Goal: Transaction & Acquisition: Purchase product/service

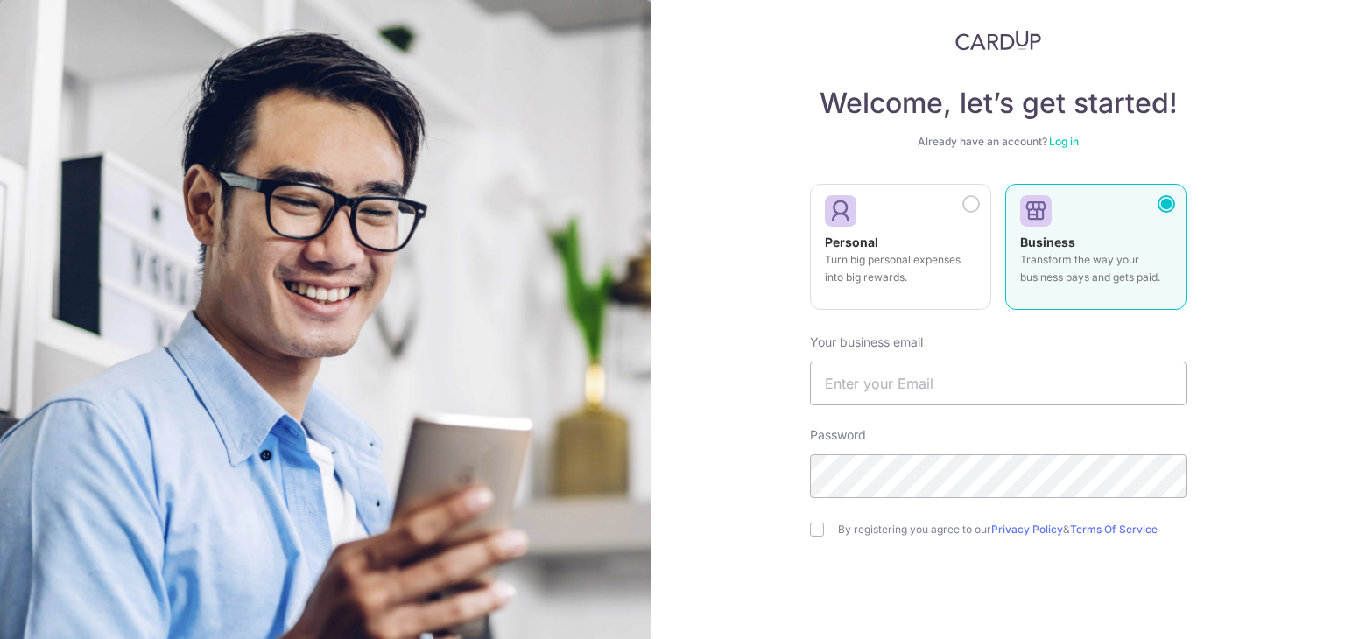
scroll to position [88, 0]
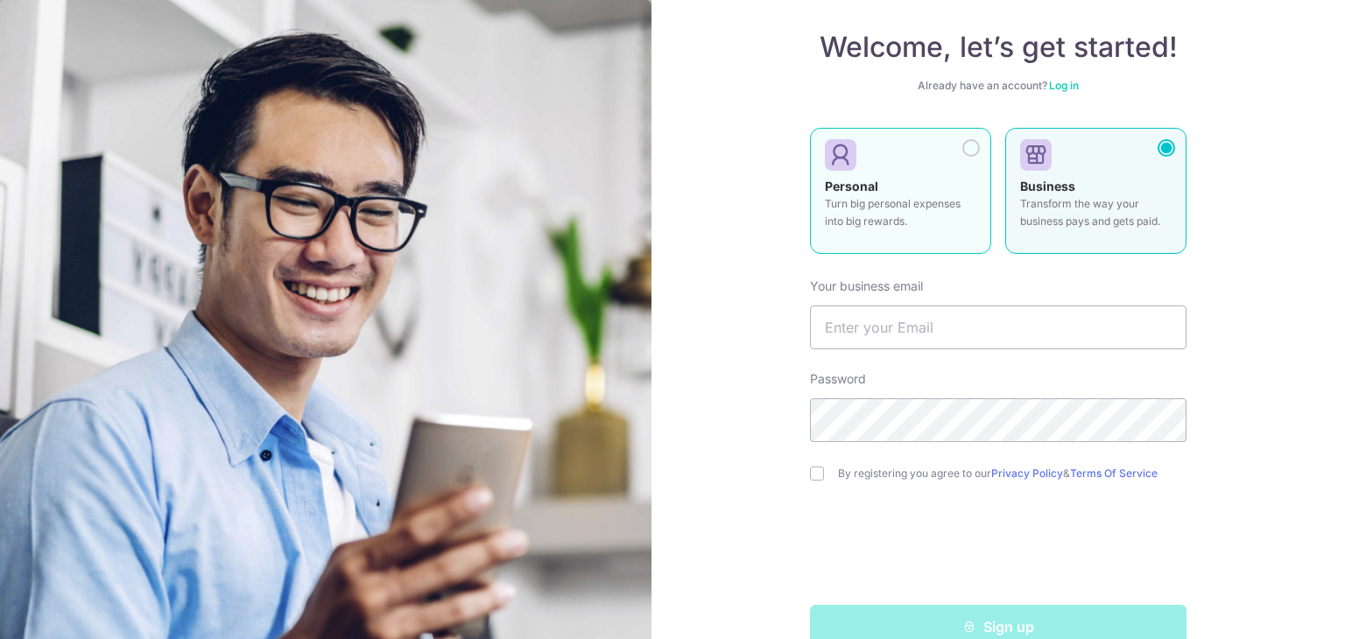
click at [966, 158] on label "Personal Turn big personal expenses into big rewards." at bounding box center [900, 191] width 181 height 126
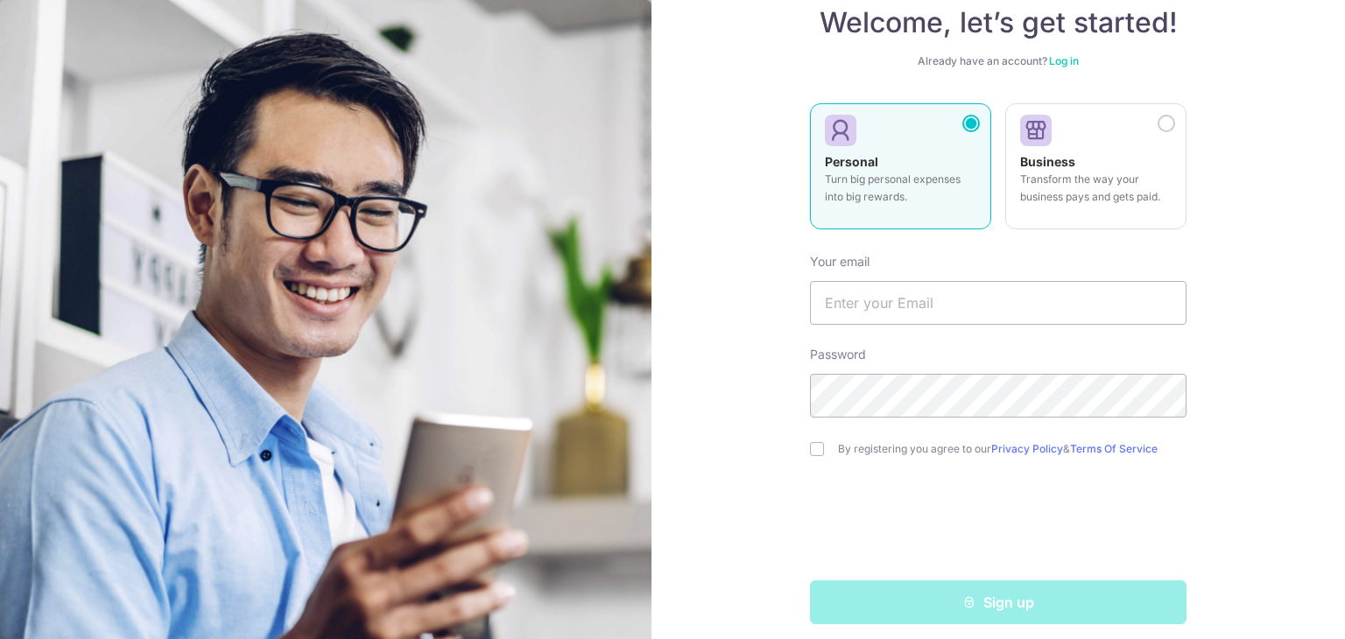
scroll to position [125, 0]
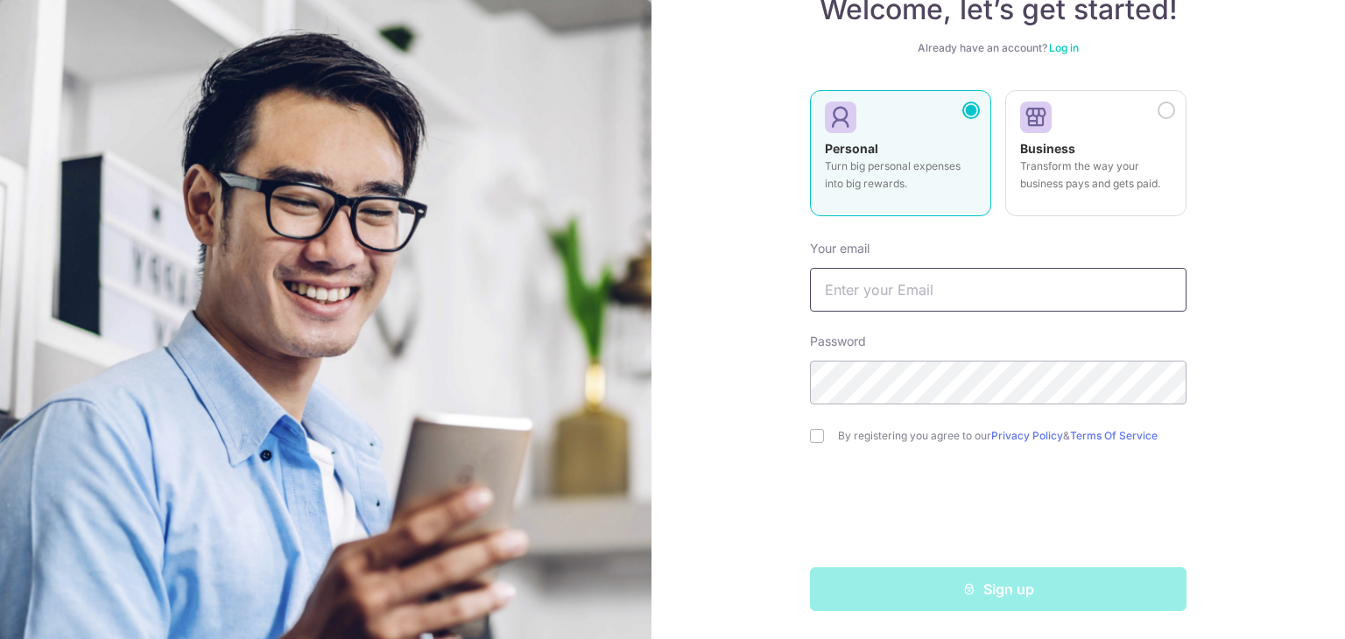
click at [897, 299] on input "text" at bounding box center [998, 290] width 376 height 44
type input "L"
type input "[EMAIL_ADDRESS][DOMAIN_NAME]"
click at [813, 432] on input "checkbox" at bounding box center [817, 436] width 14 height 14
checkbox input "true"
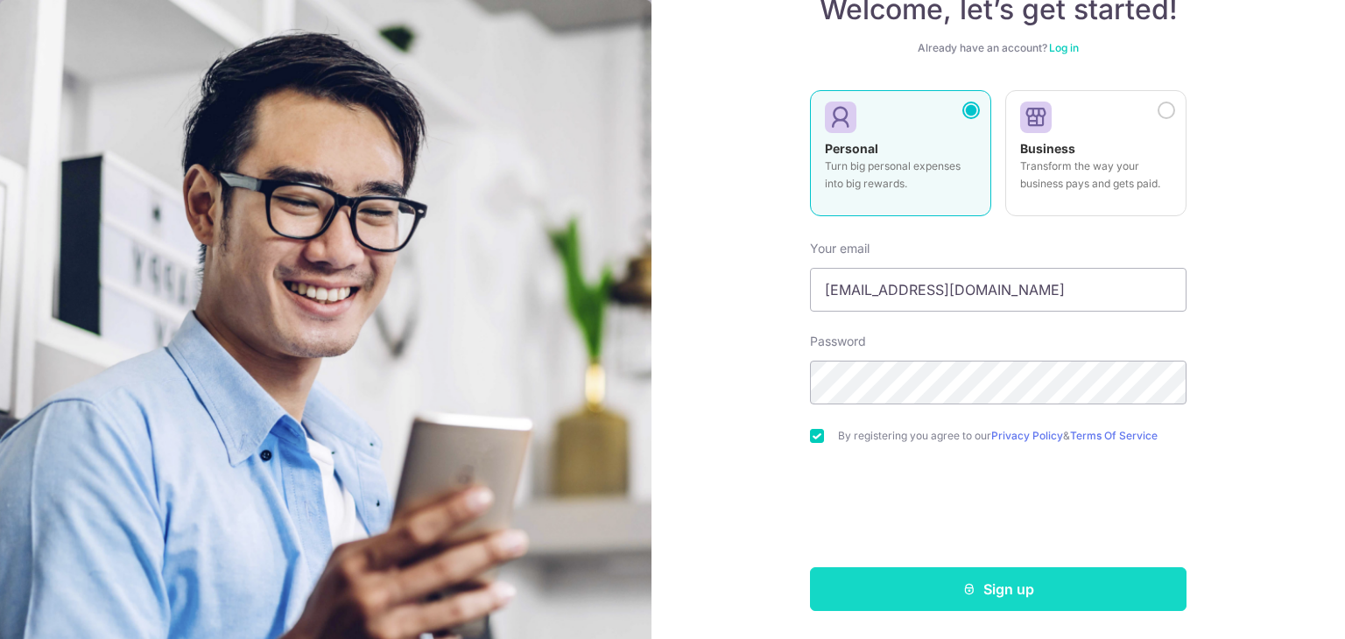
click at [924, 589] on button "Sign up" at bounding box center [998, 589] width 376 height 44
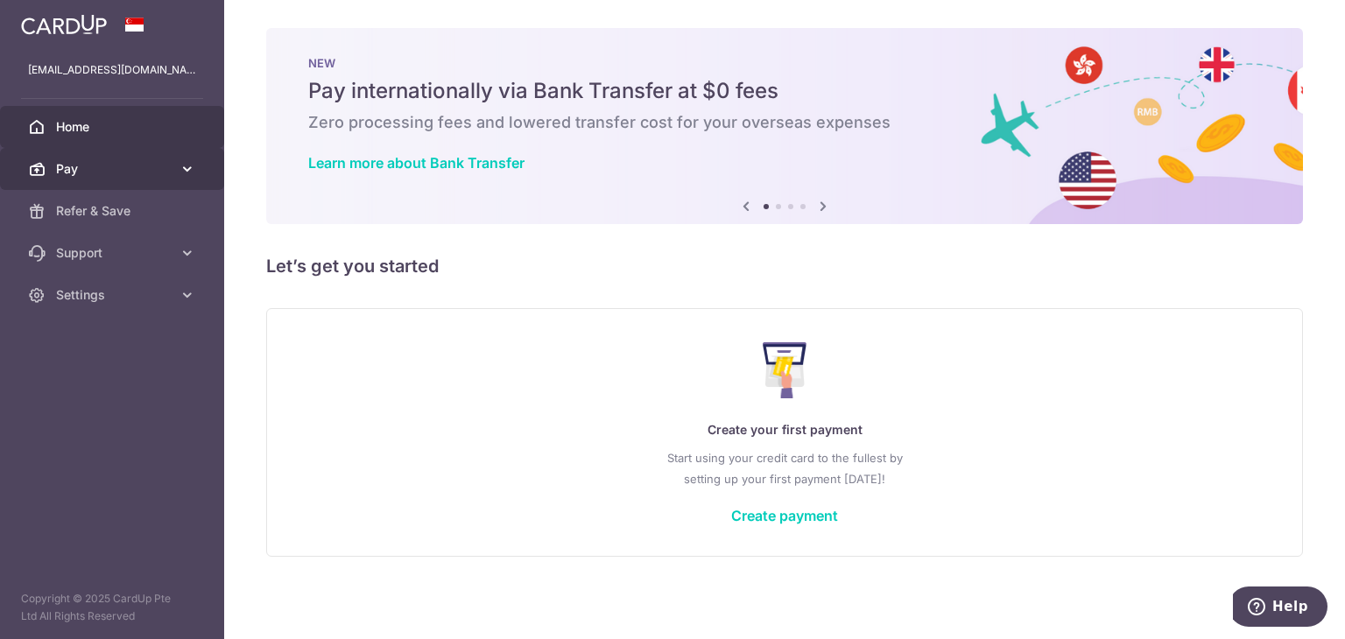
click at [90, 158] on link "Pay" at bounding box center [112, 169] width 224 height 42
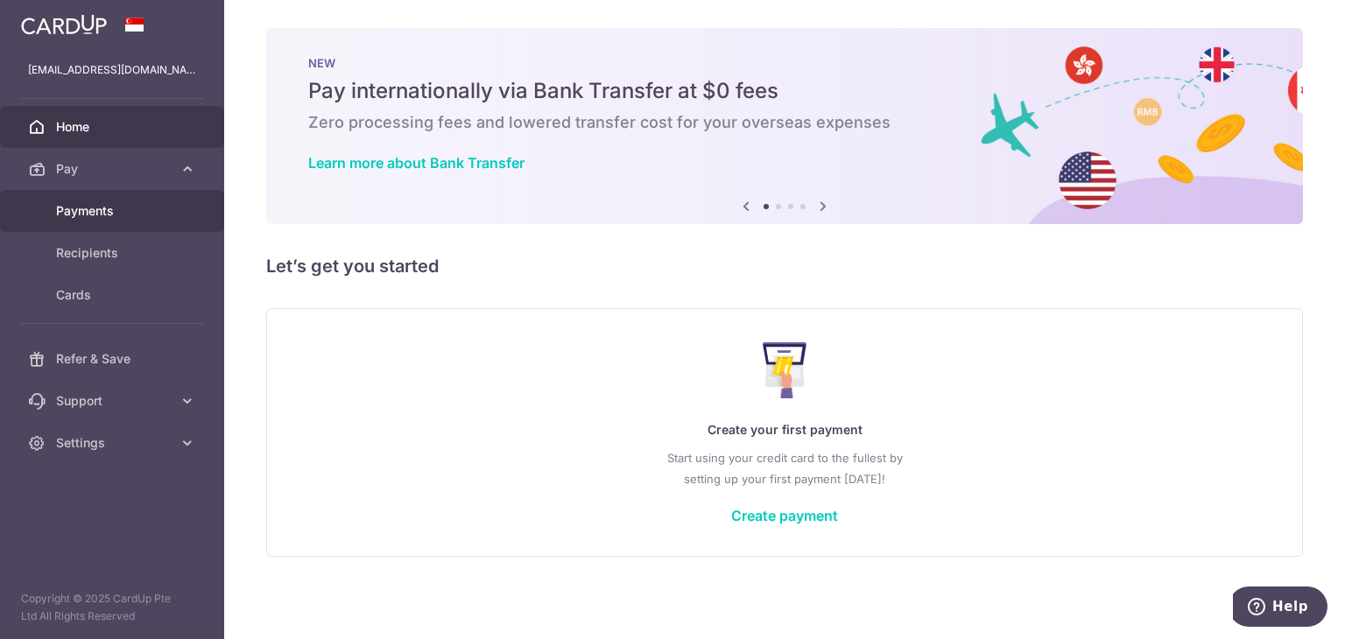
click at [98, 198] on link "Payments" at bounding box center [112, 211] width 224 height 42
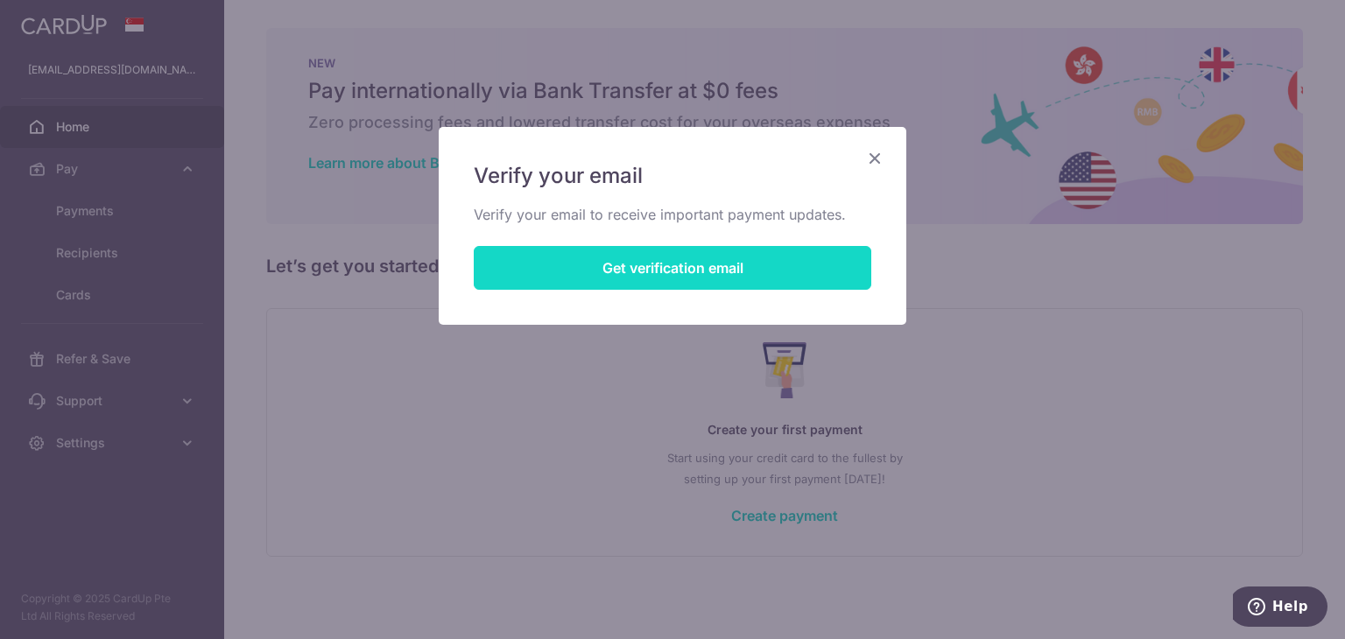
click at [555, 273] on button "Get verification email" at bounding box center [672, 268] width 397 height 44
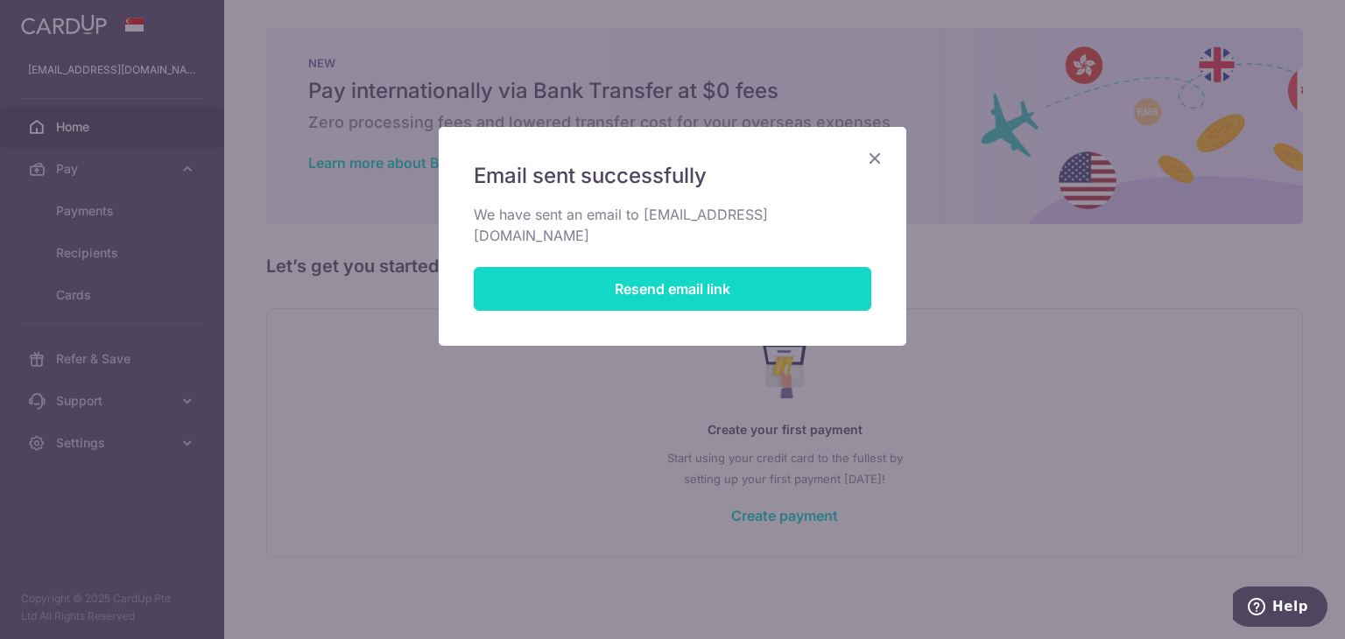
click at [695, 267] on button "Resend email link" at bounding box center [672, 289] width 397 height 44
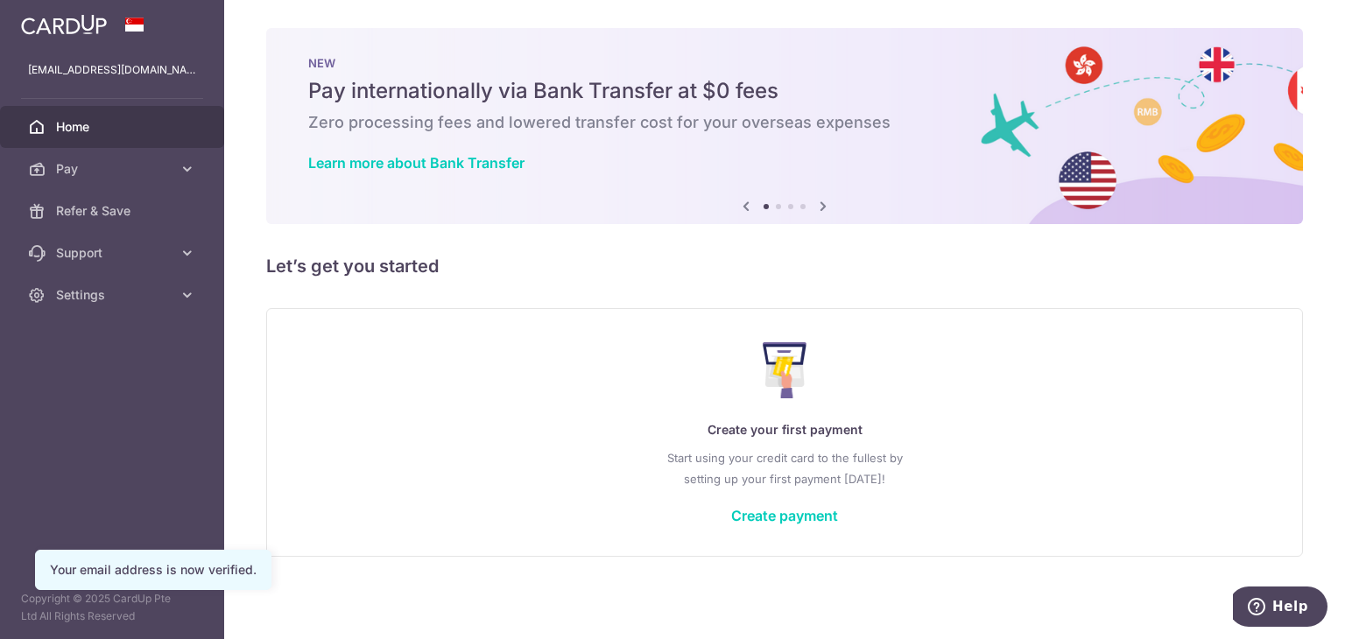
drag, startPoint x: 116, startPoint y: 152, endPoint x: 135, endPoint y: 137, distance: 24.3
click at [116, 154] on link "Pay" at bounding box center [112, 169] width 224 height 42
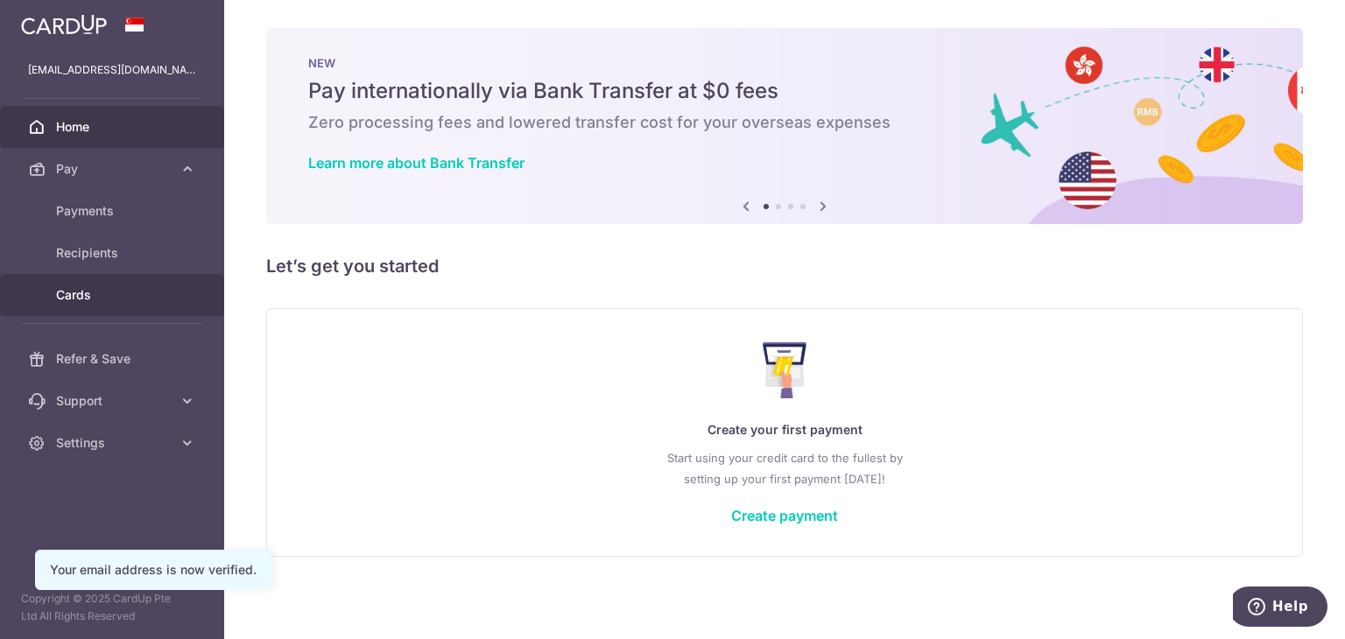
click at [121, 295] on span "Cards" at bounding box center [114, 295] width 116 height 18
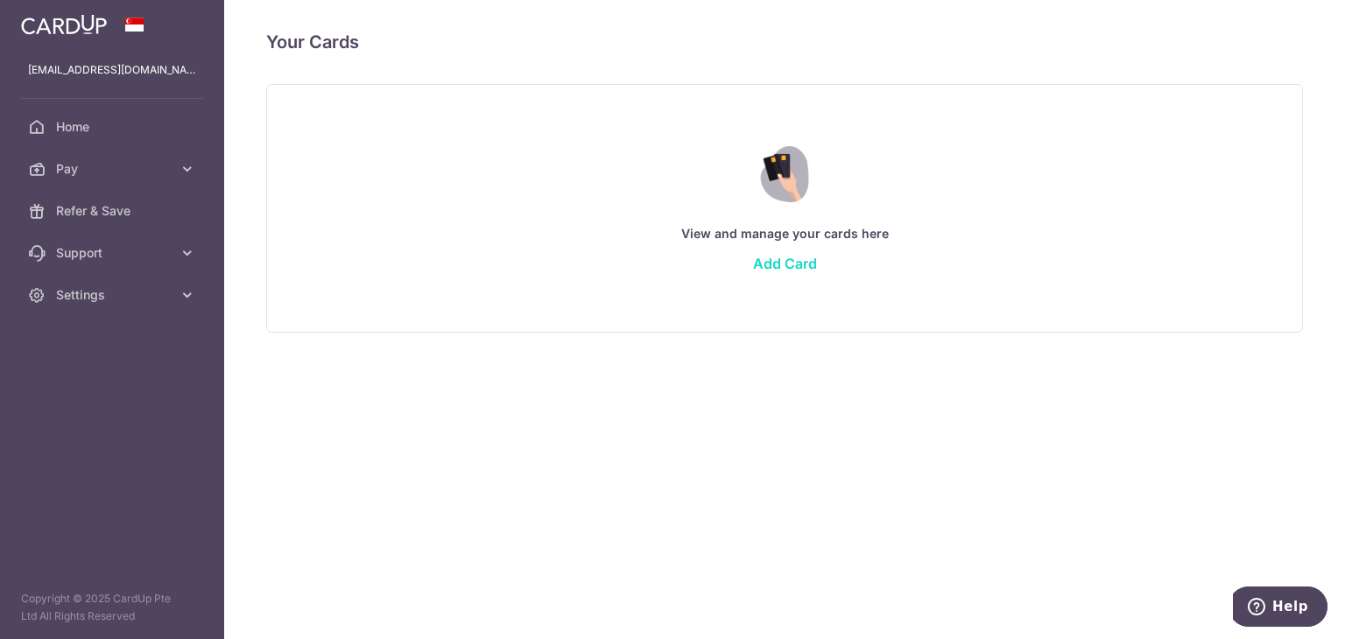
click at [797, 266] on link "Add Card" at bounding box center [785, 264] width 64 height 18
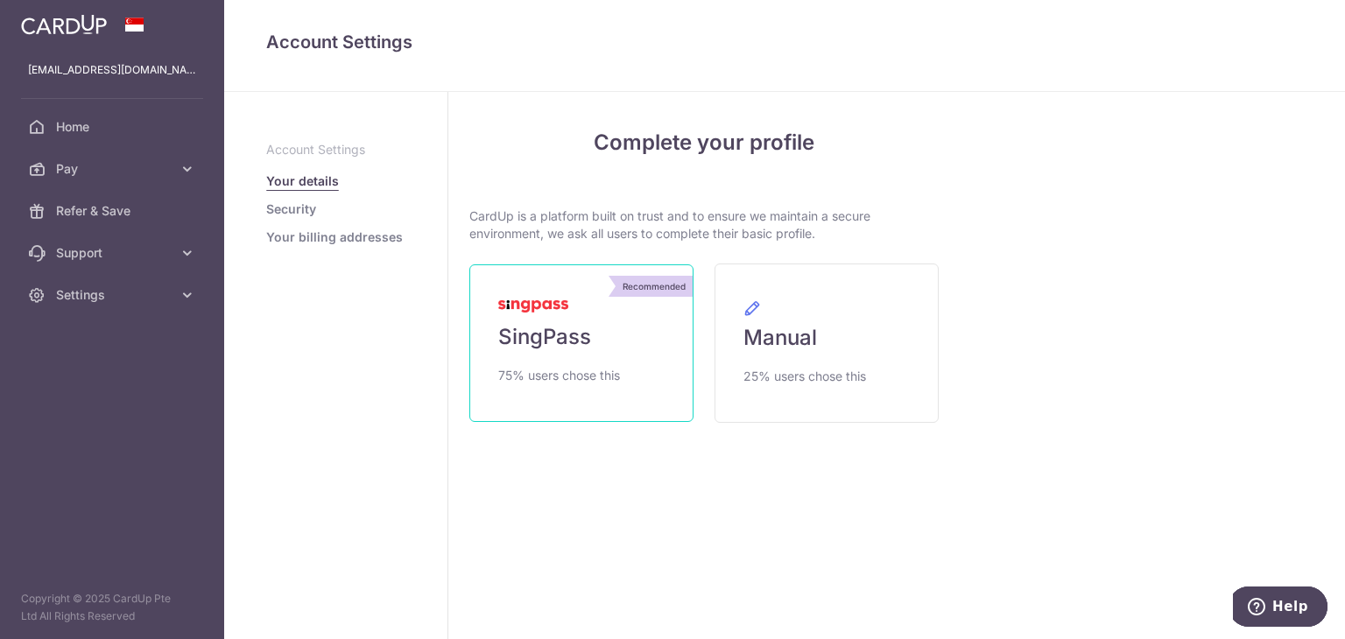
click at [563, 338] on span "SingPass" at bounding box center [544, 337] width 93 height 28
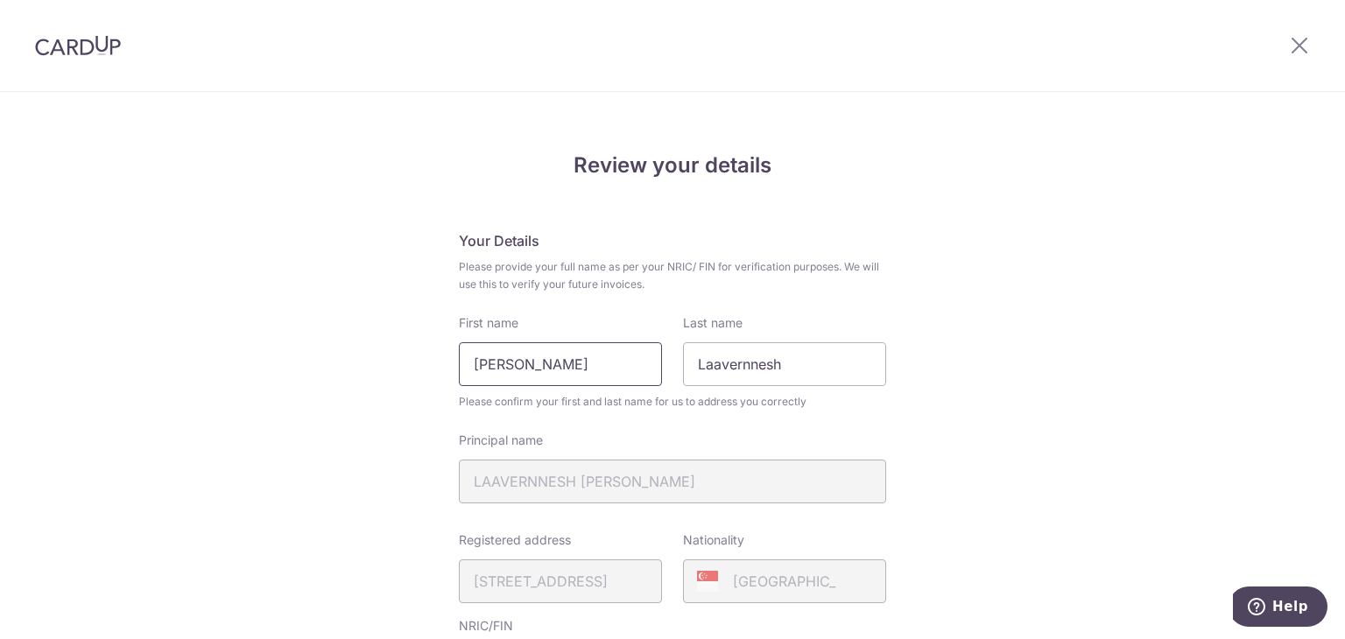
click at [608, 376] on input "Manokaran Sharma" at bounding box center [560, 364] width 203 height 44
click at [608, 372] on input "Manokaran Sharma" at bounding box center [560, 364] width 203 height 44
drag, startPoint x: 587, startPoint y: 358, endPoint x: 151, endPoint y: 365, distance: 436.0
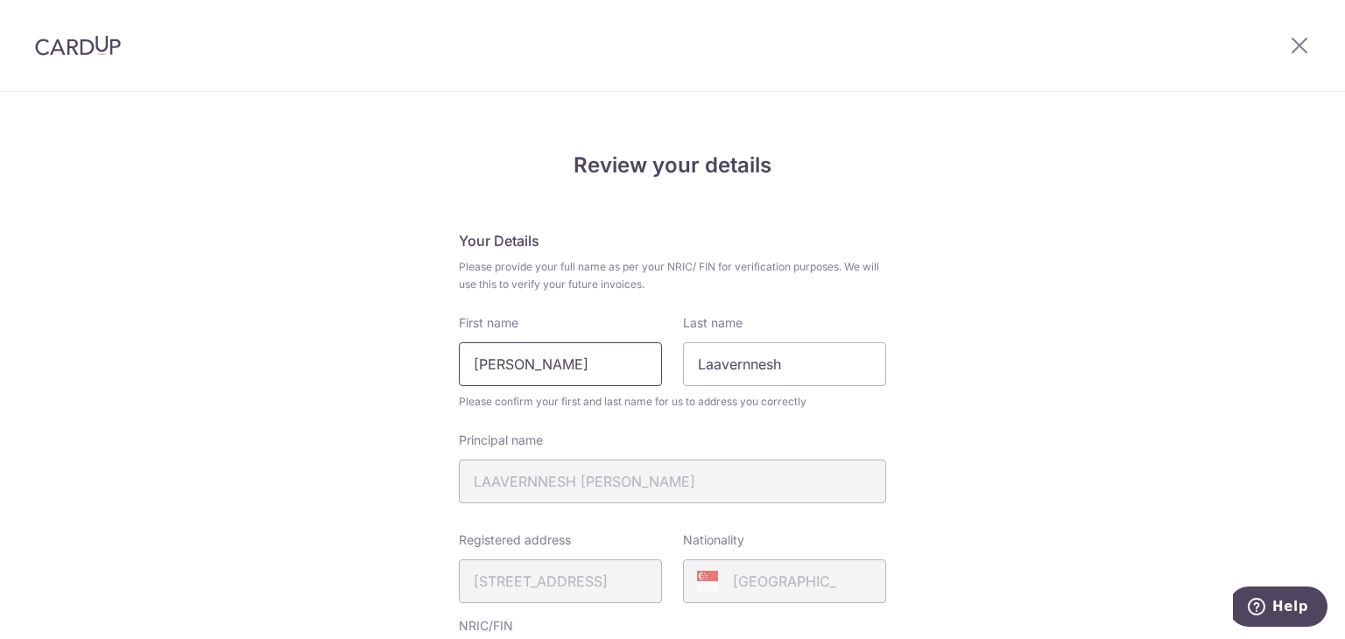
type input "l"
type input "Laavernnesh"
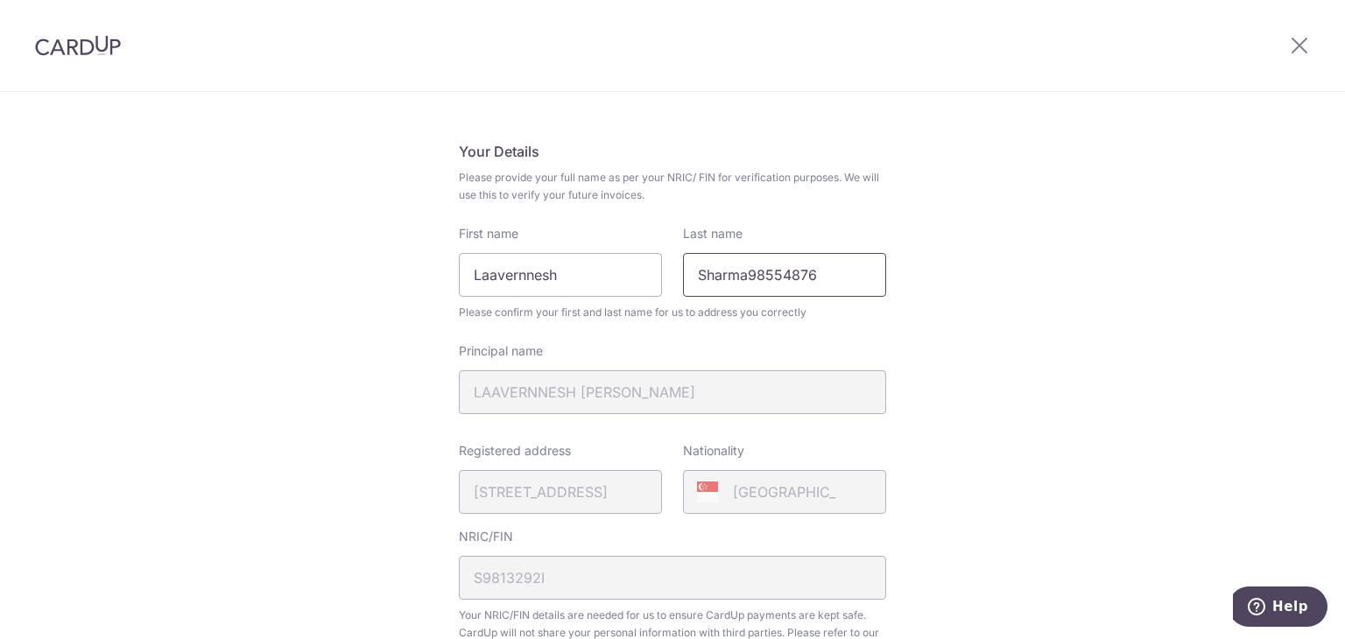
scroll to position [88, 0]
drag, startPoint x: 840, startPoint y: 288, endPoint x: 741, endPoint y: 284, distance: 99.9
click at [741, 284] on input "Sharma98554876" at bounding box center [784, 277] width 203 height 44
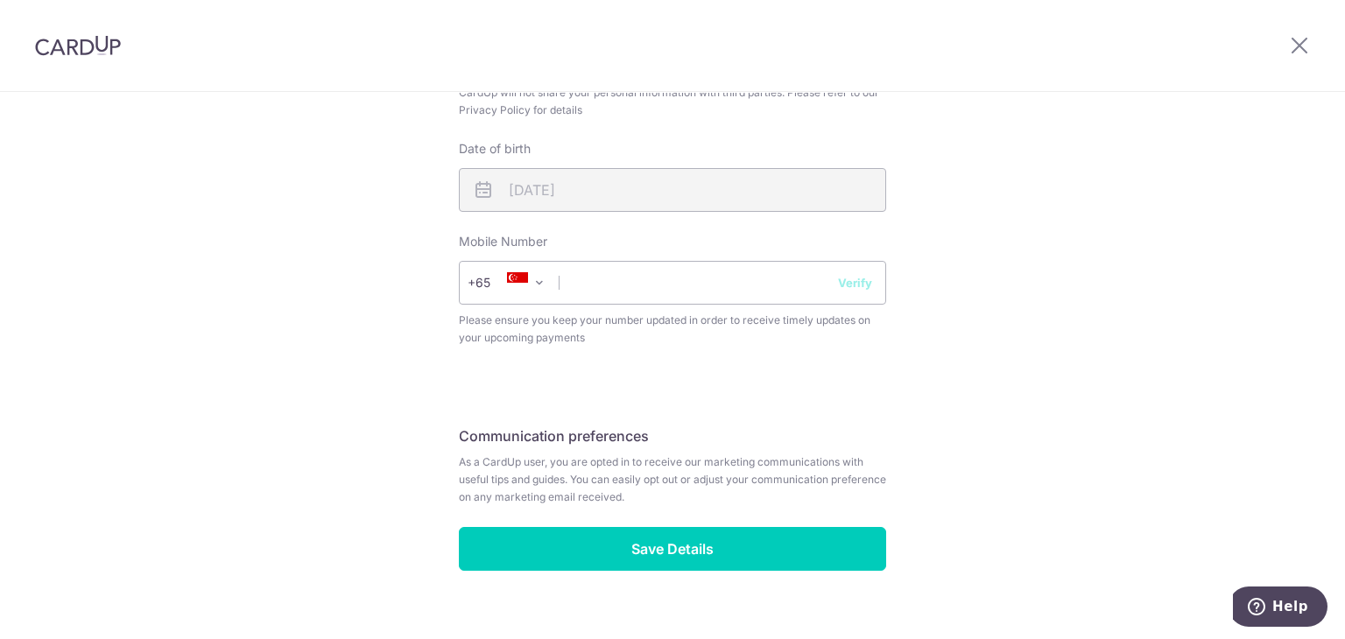
scroll to position [657, 0]
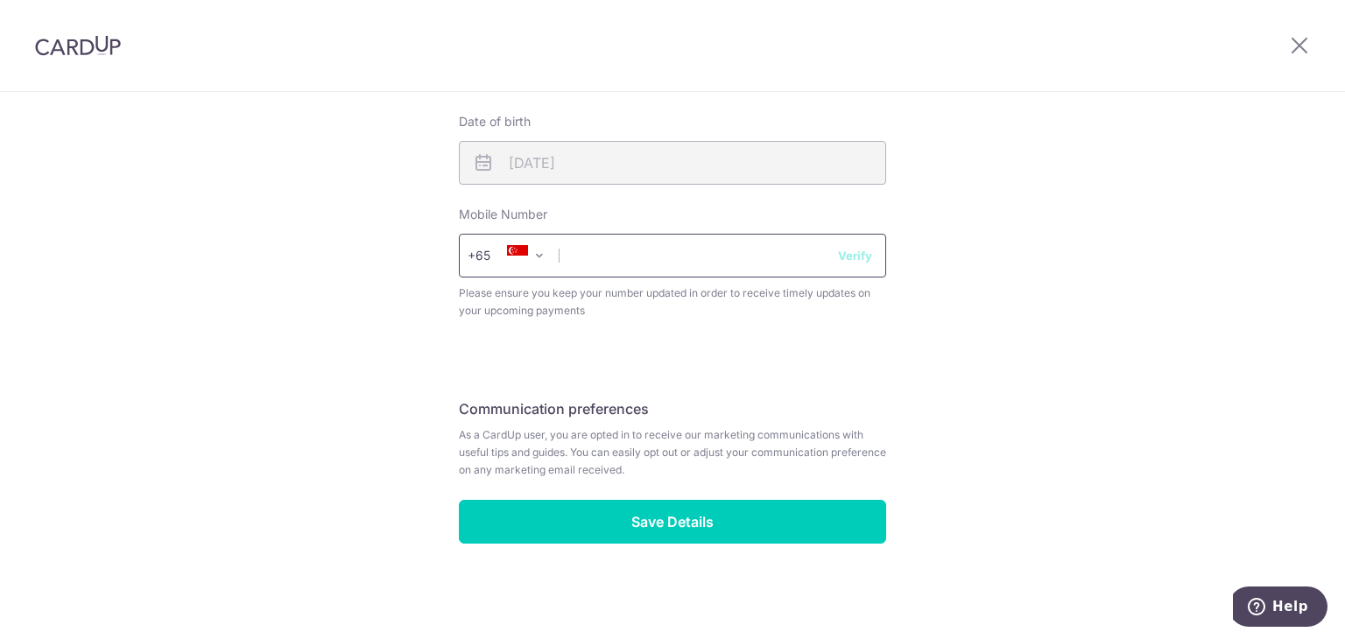
type input "Sharma"
click at [667, 253] on input "text" at bounding box center [672, 256] width 427 height 44
paste input "98554876"
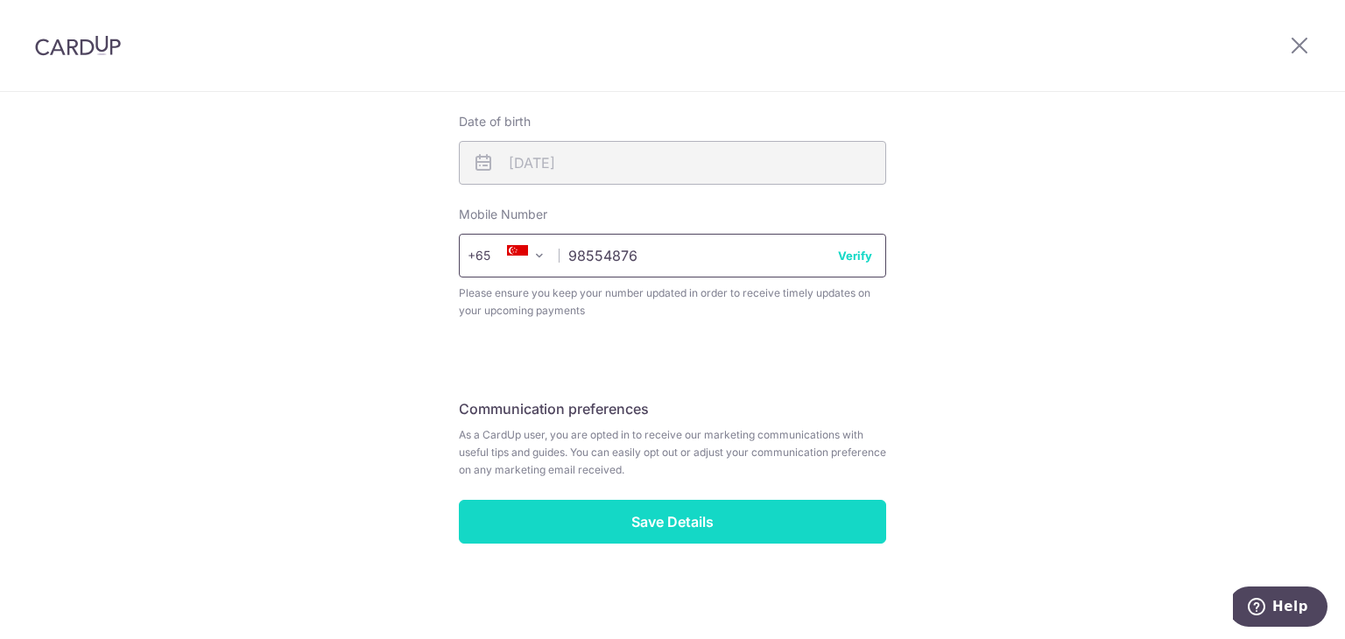
type input "98554876"
click at [642, 517] on input "Save Details" at bounding box center [672, 522] width 427 height 44
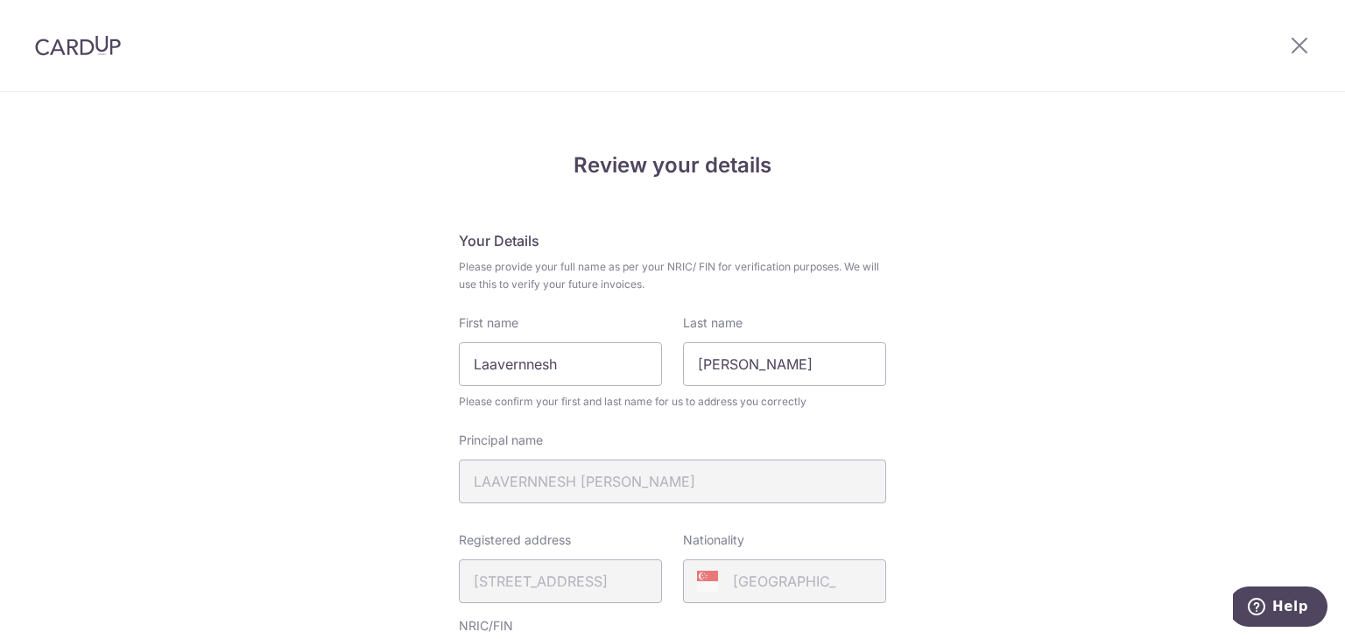
scroll to position [681, 0]
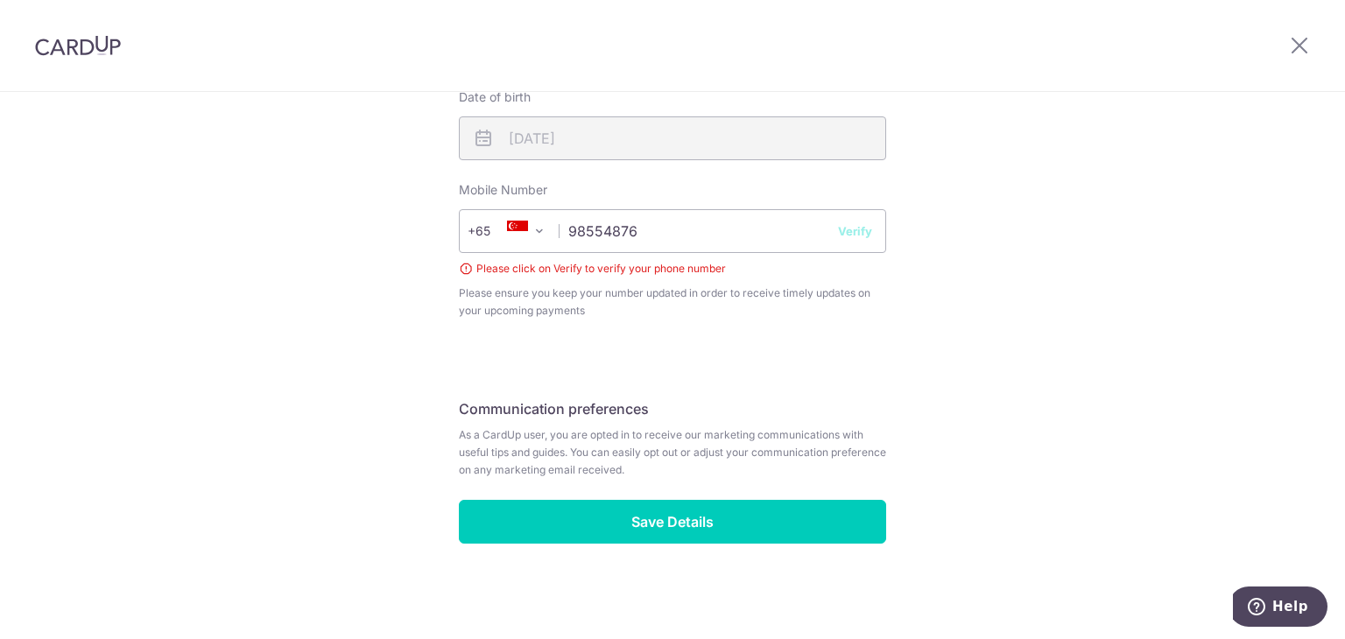
click at [851, 232] on button "Verify" at bounding box center [855, 231] width 34 height 18
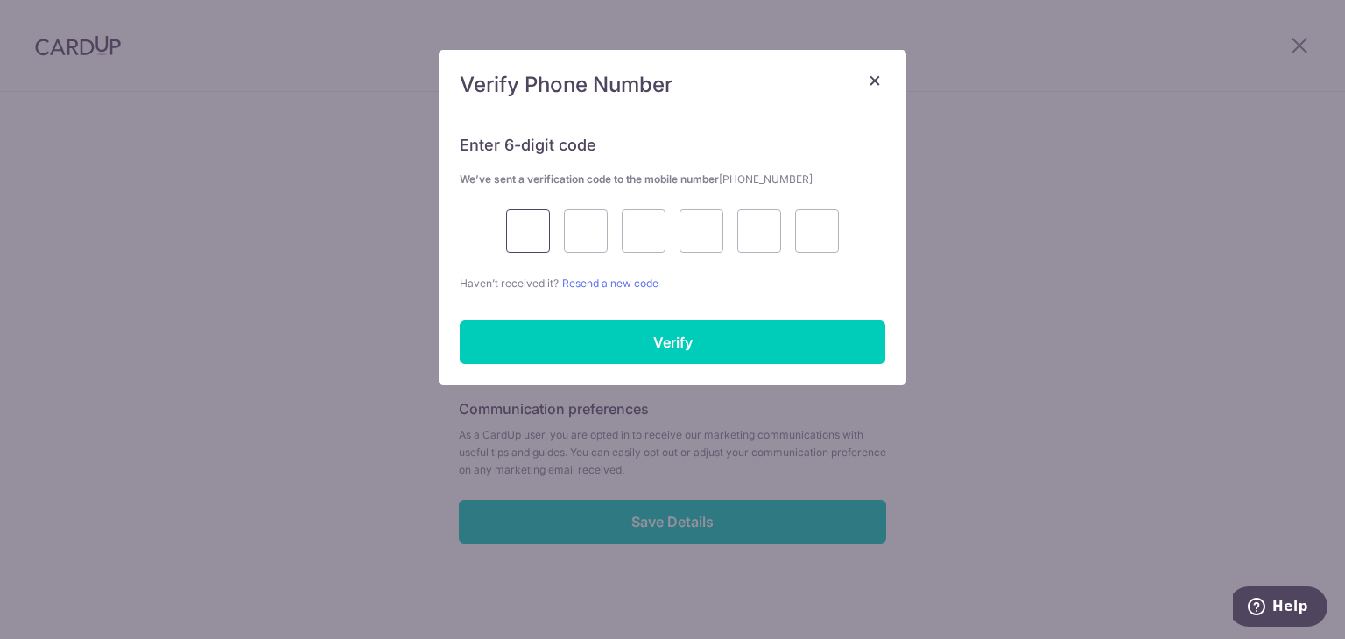
click at [529, 230] on input "text" at bounding box center [528, 231] width 44 height 44
type input "4"
type input "6"
type input "3"
type input "0"
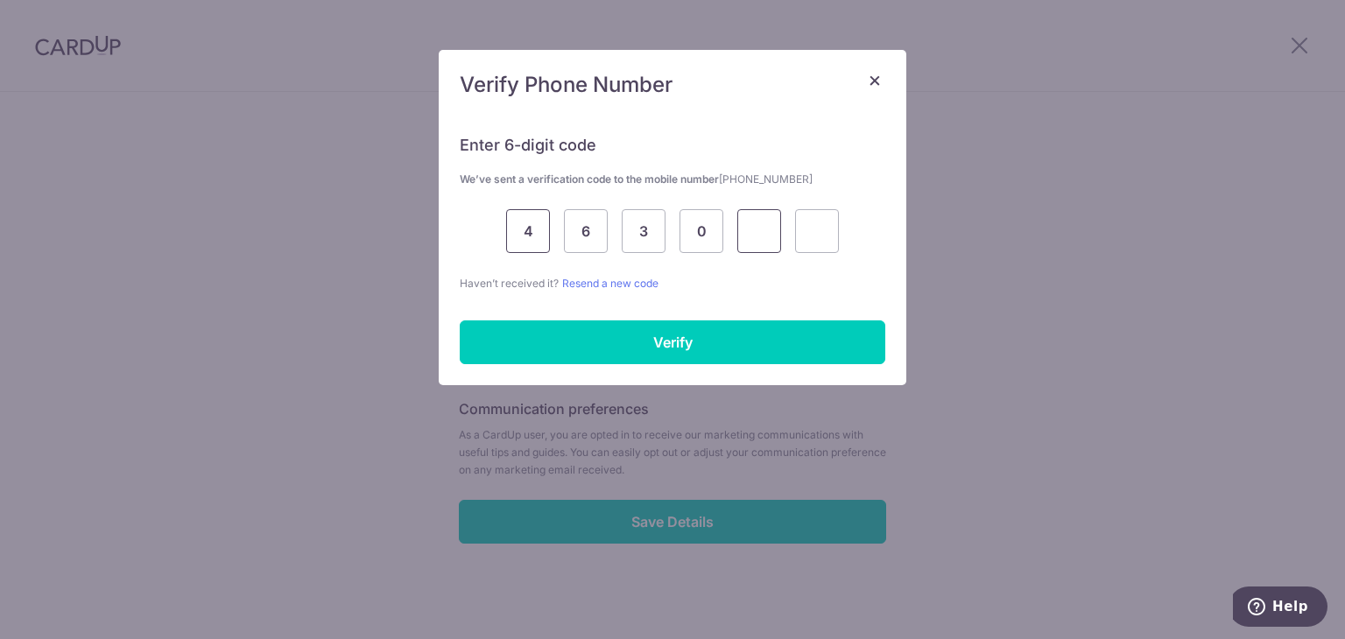
type input "3"
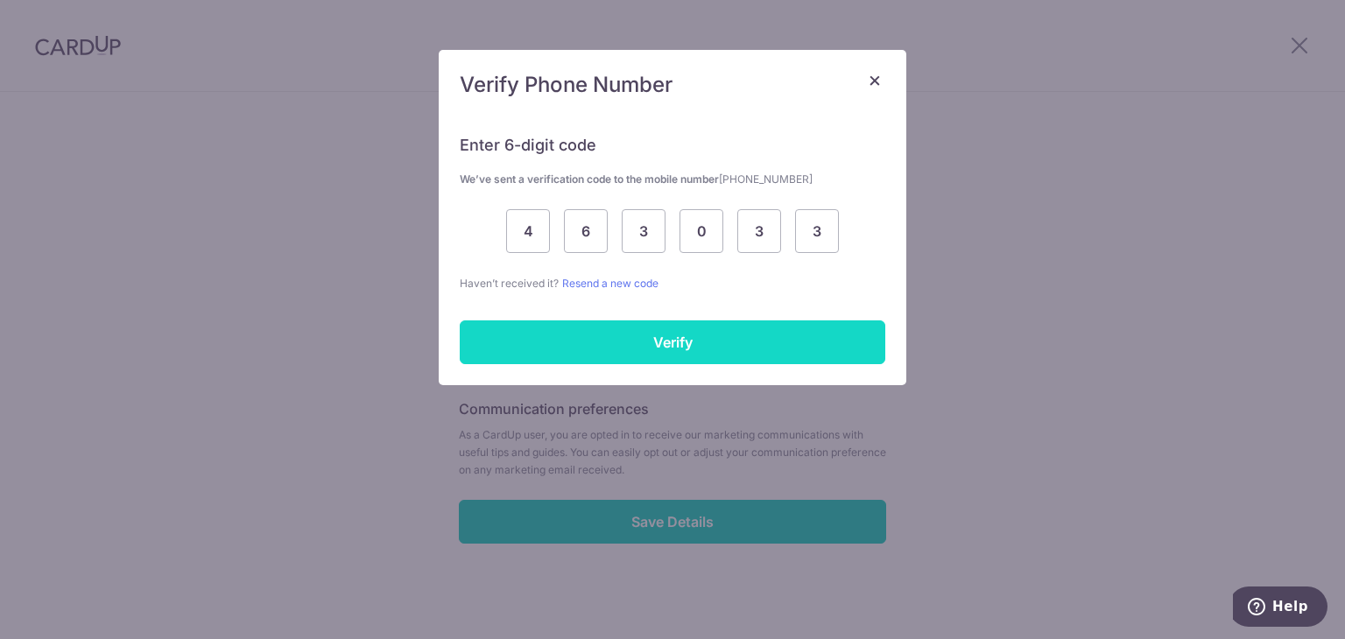
click at [692, 347] on input "Verify" at bounding box center [672, 342] width 425 height 44
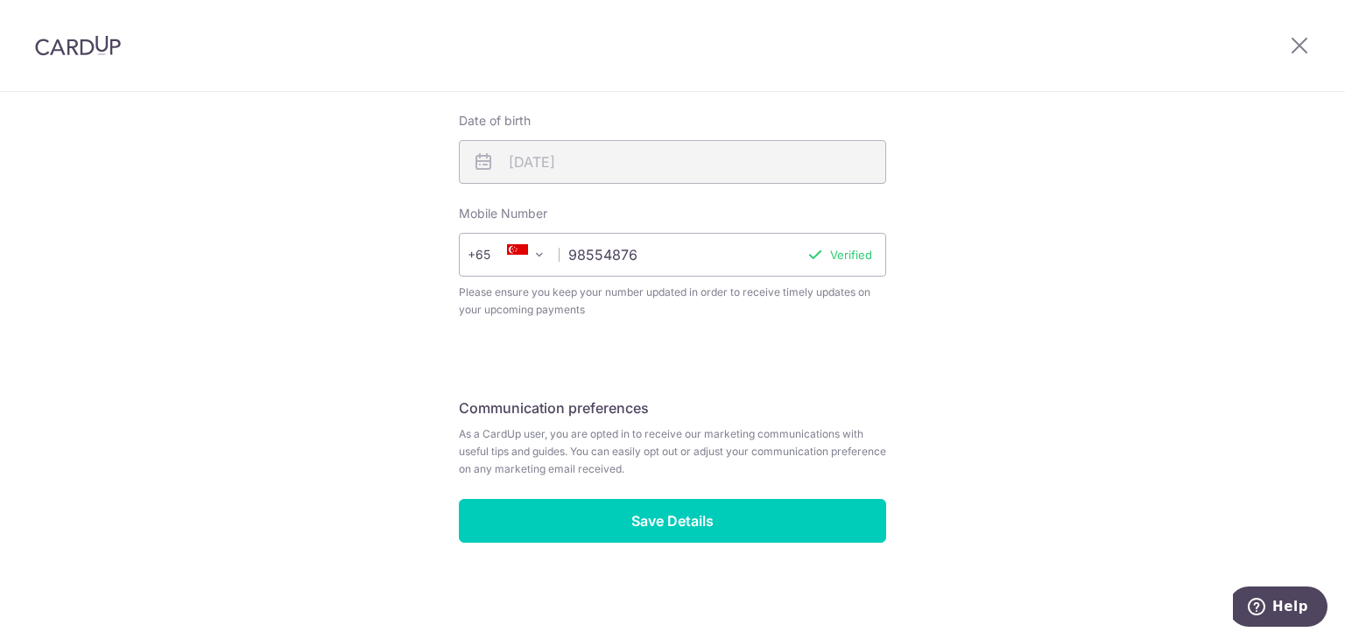
scroll to position [657, 0]
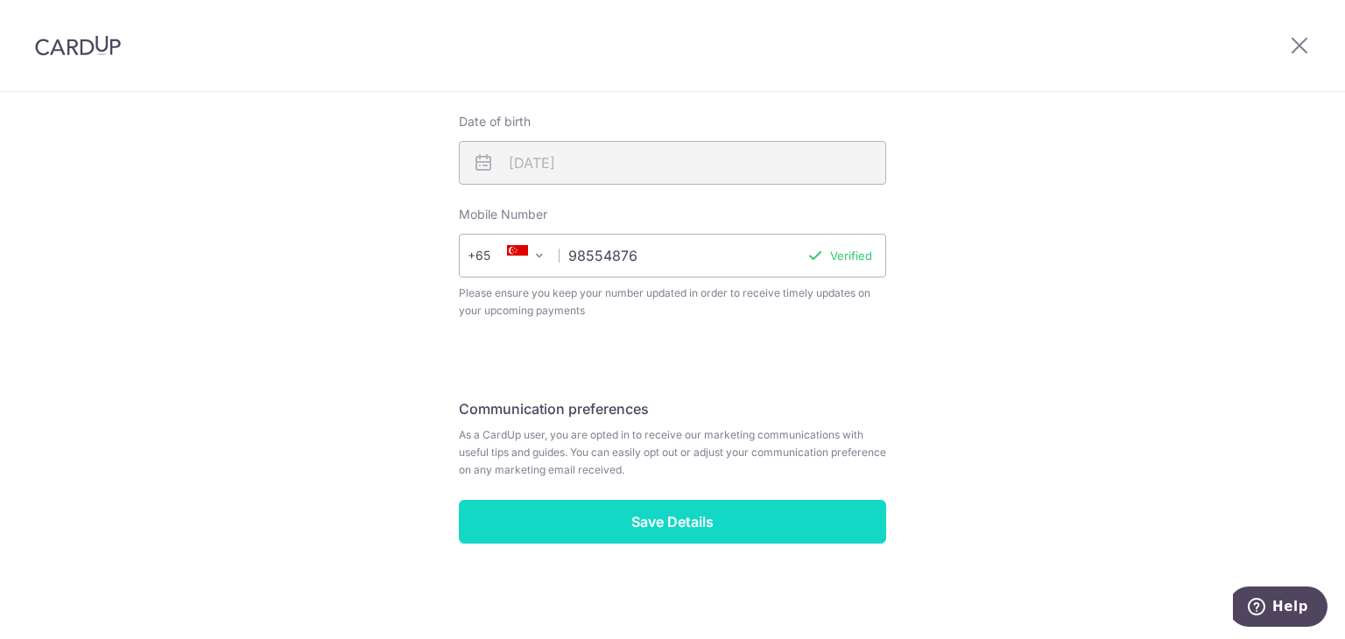
click at [707, 525] on input "Save Details" at bounding box center [672, 522] width 427 height 44
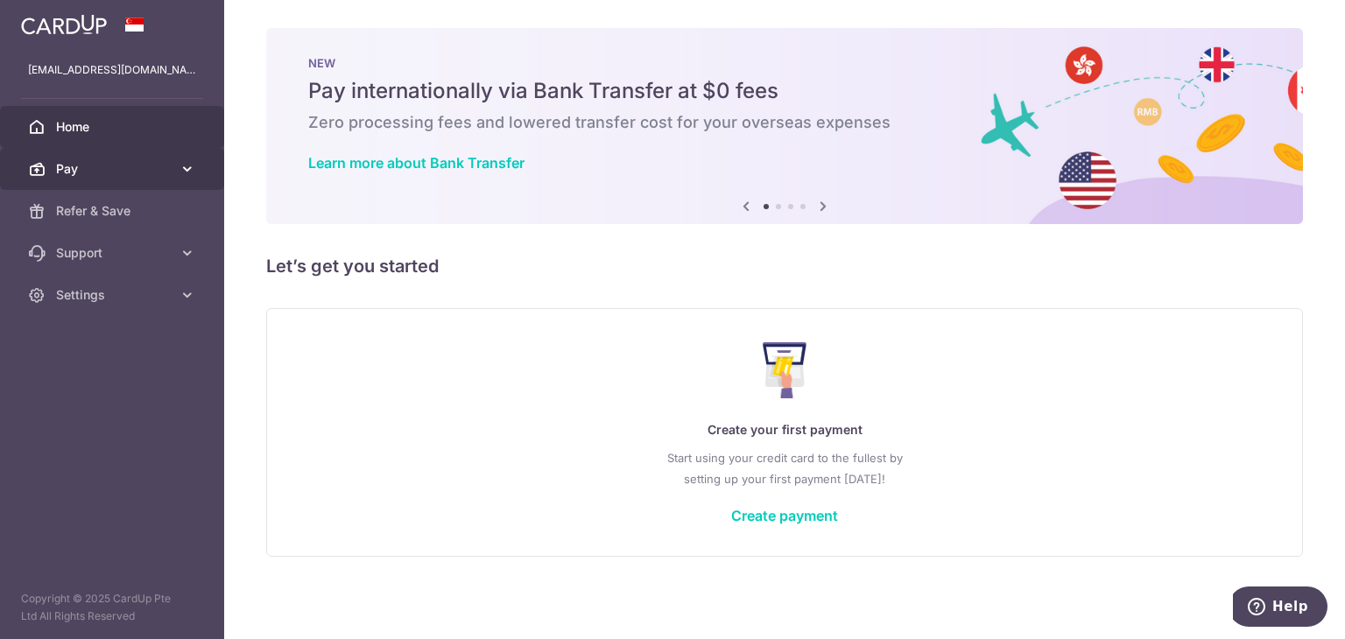
click at [85, 165] on span "Pay" at bounding box center [114, 169] width 116 height 18
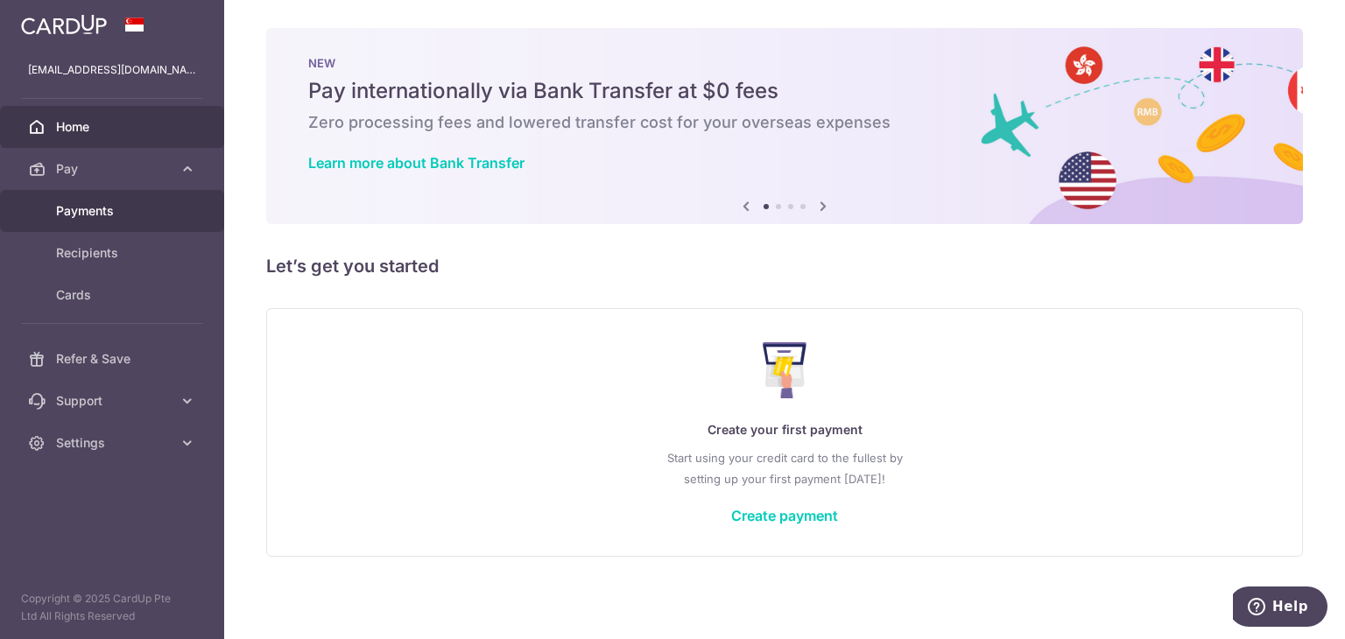
click at [111, 207] on span "Payments" at bounding box center [114, 211] width 116 height 18
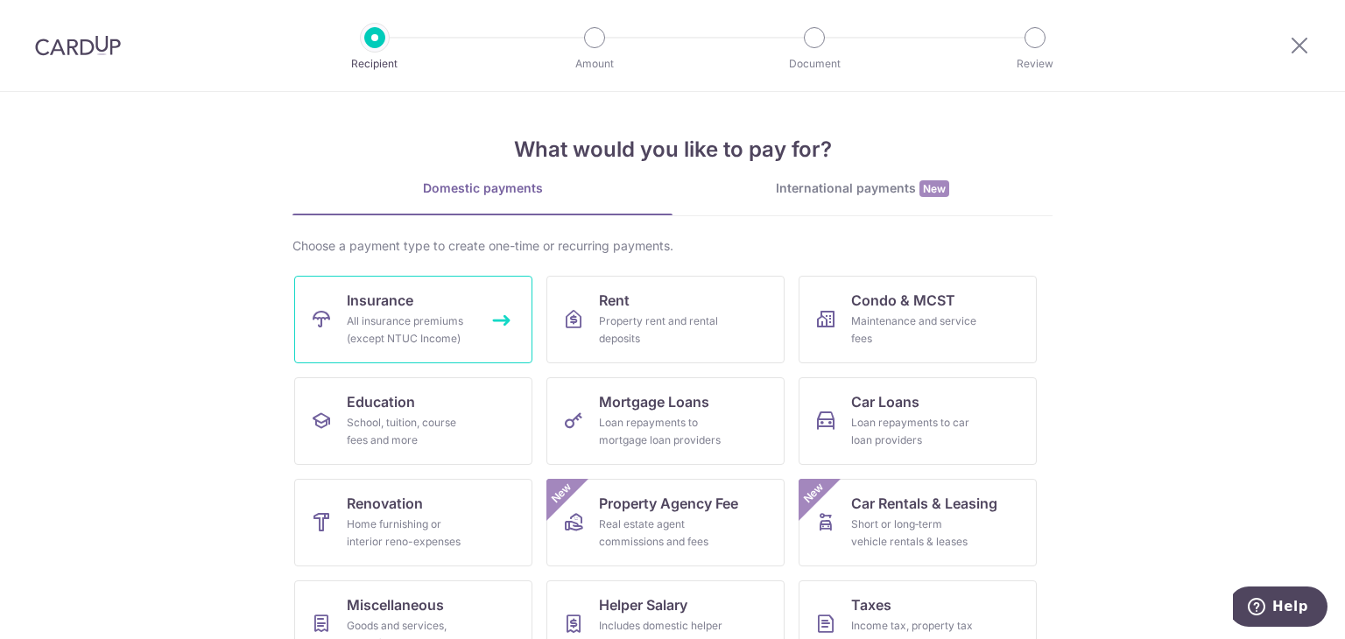
click at [492, 319] on link "Insurance All insurance premiums (except NTUC Income)" at bounding box center [413, 320] width 238 height 88
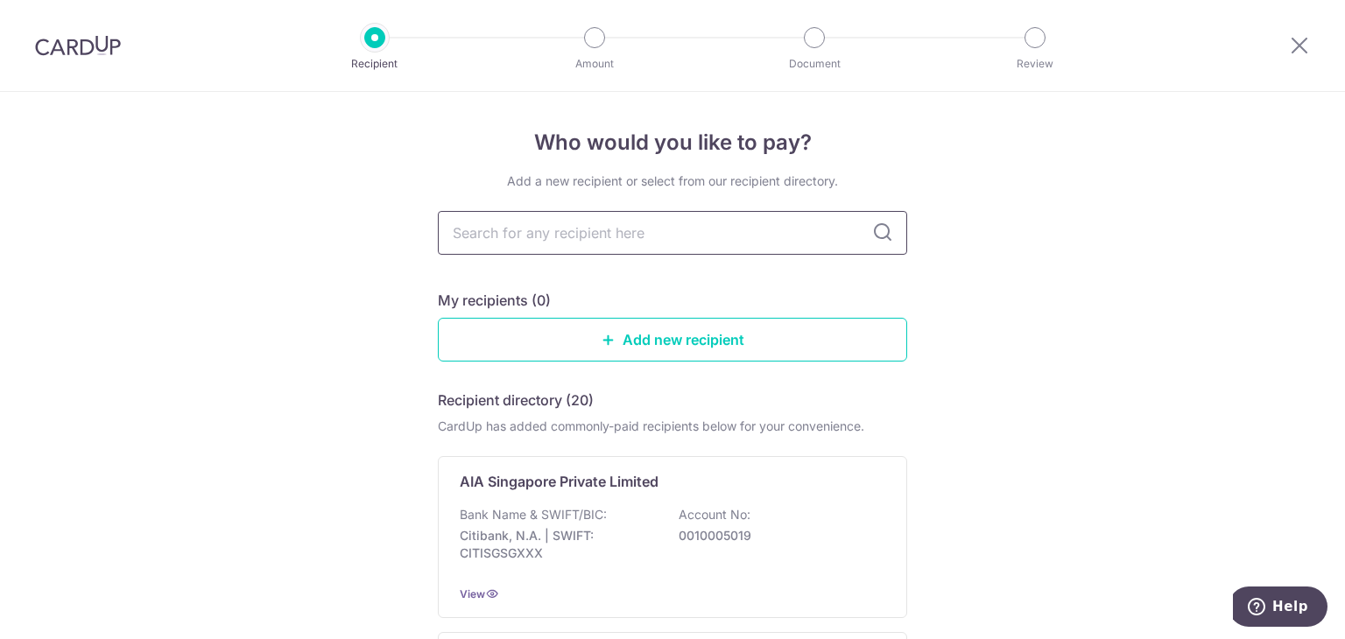
click at [791, 242] on input "text" at bounding box center [672, 233] width 469 height 44
type input "a"
click at [879, 235] on icon at bounding box center [882, 232] width 21 height 21
click at [875, 235] on icon at bounding box center [882, 232] width 21 height 21
click at [788, 235] on input "a" at bounding box center [672, 233] width 469 height 44
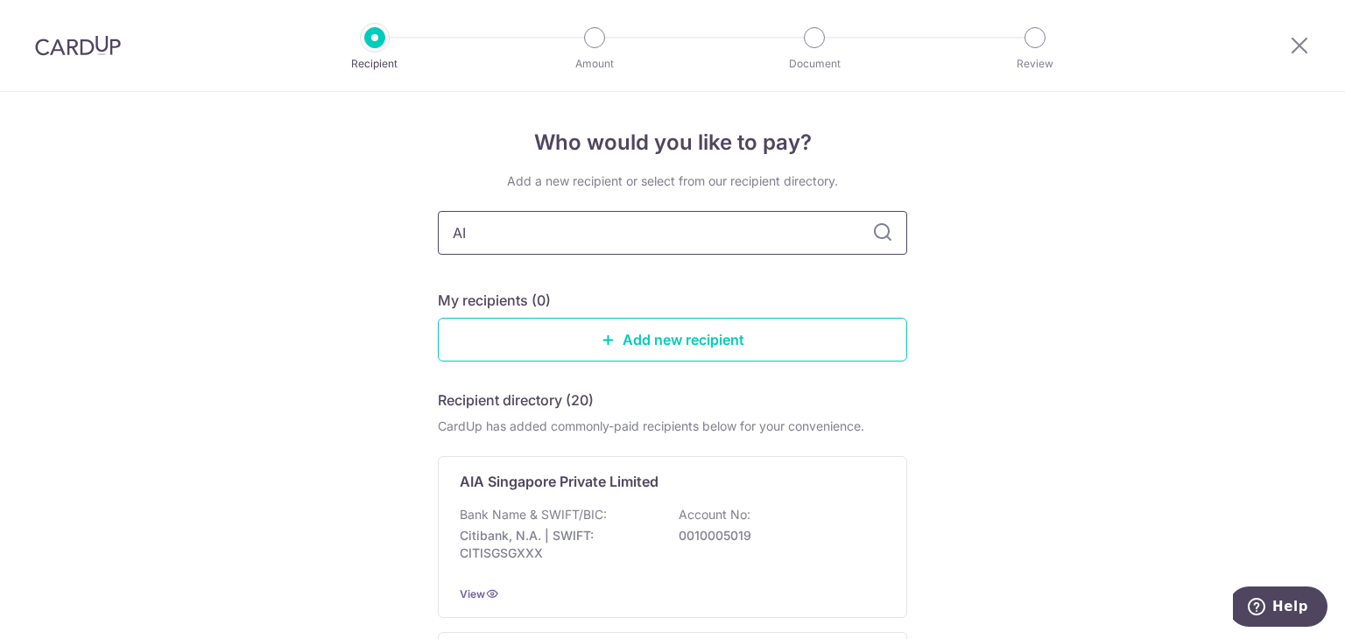
type input "AIA"
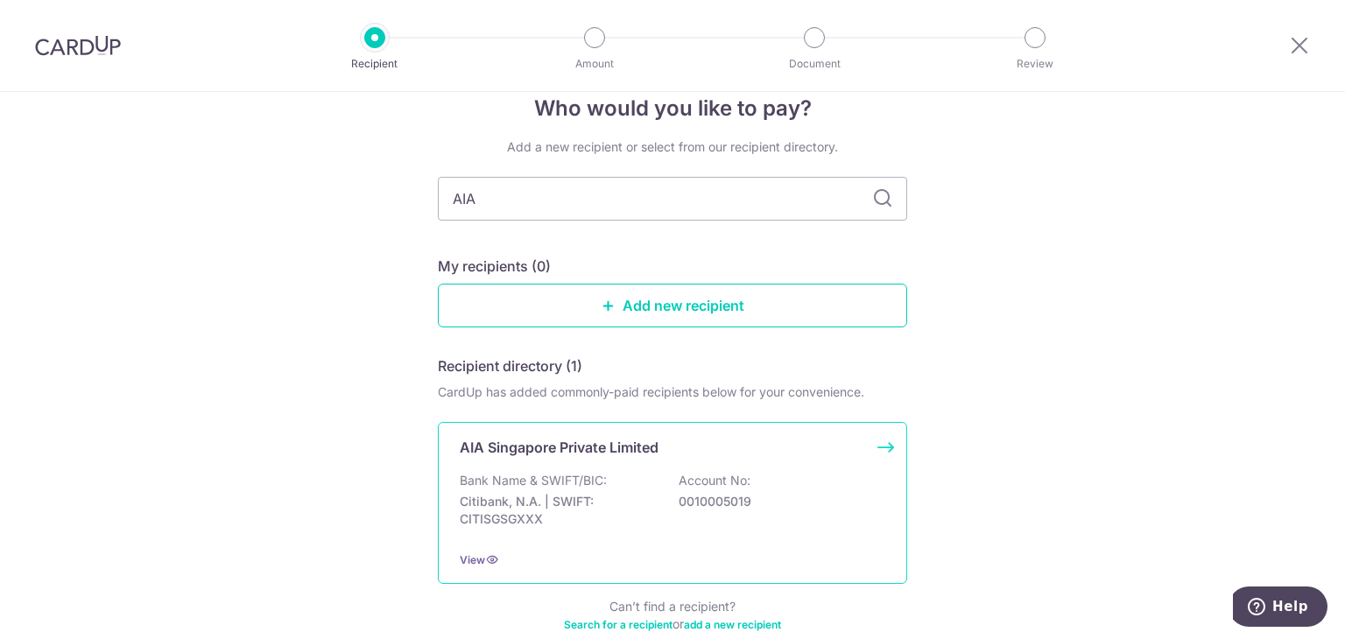
scroll to position [130, 0]
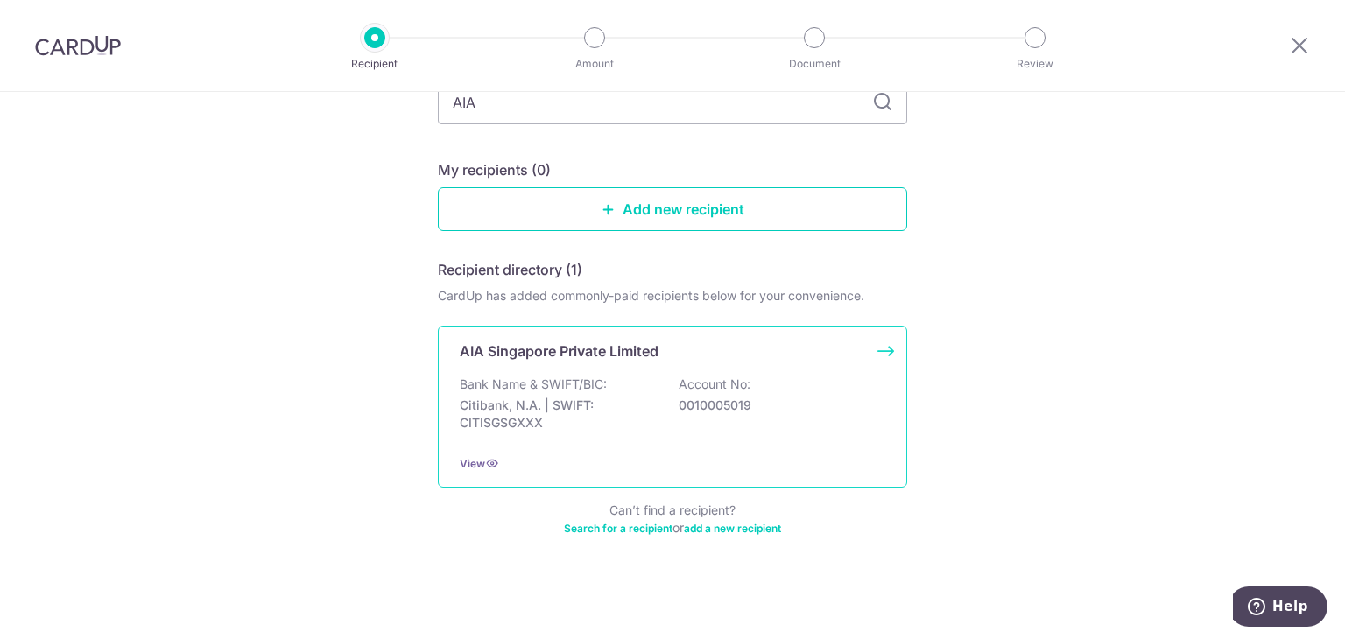
click at [882, 351] on div "AIA Singapore Private Limited Bank Name & SWIFT/BIC: Citibank, N.A. | SWIFT: CI…" at bounding box center [672, 407] width 469 height 162
